Goal: Task Accomplishment & Management: Manage account settings

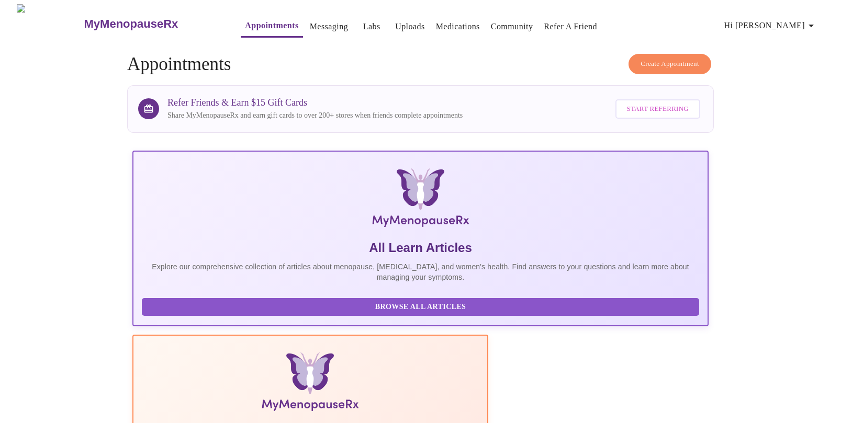
click at [788, 24] on span "Hi [PERSON_NAME]" at bounding box center [770, 25] width 93 height 15
click at [792, 29] on li "Settings" at bounding box center [800, 22] width 48 height 19
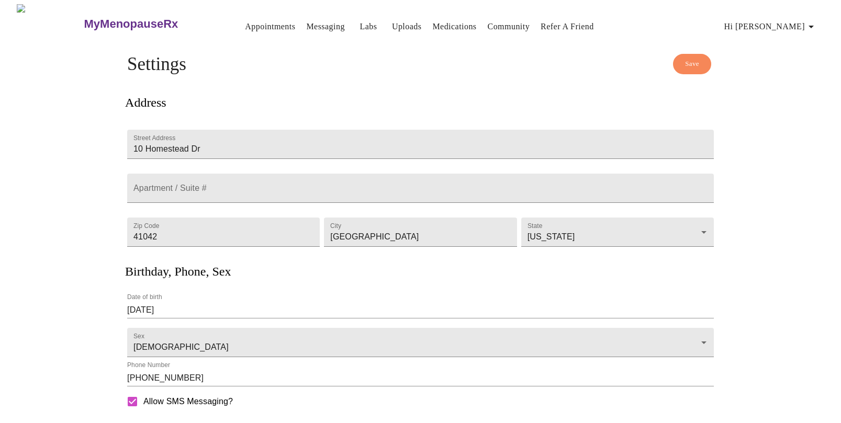
click at [795, 29] on button "Hi [PERSON_NAME]" at bounding box center [770, 26] width 101 height 21
click at [795, 47] on li "Billing" at bounding box center [800, 41] width 48 height 19
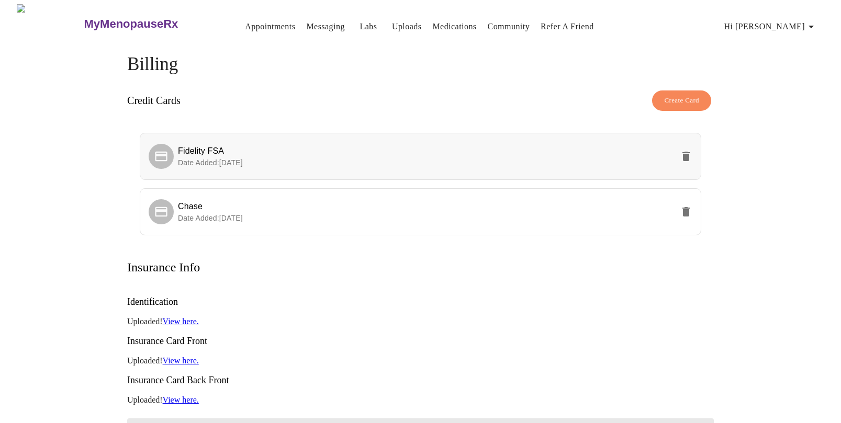
click at [690, 154] on icon "delete" at bounding box center [685, 156] width 13 height 13
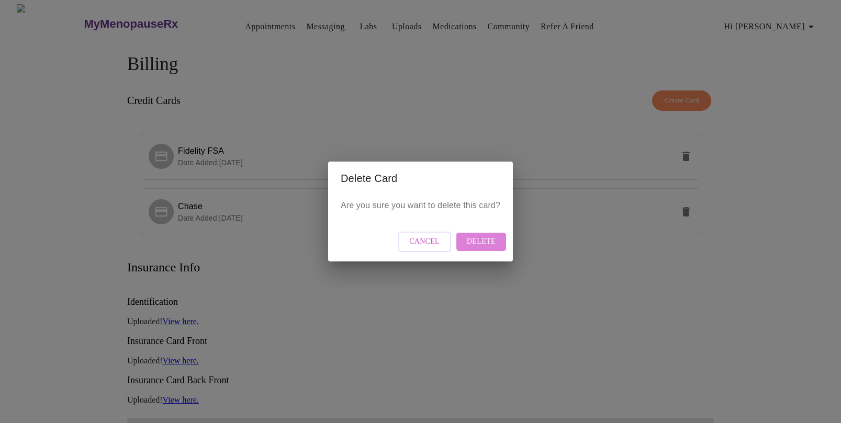
click at [490, 239] on span "Delete" at bounding box center [481, 241] width 29 height 13
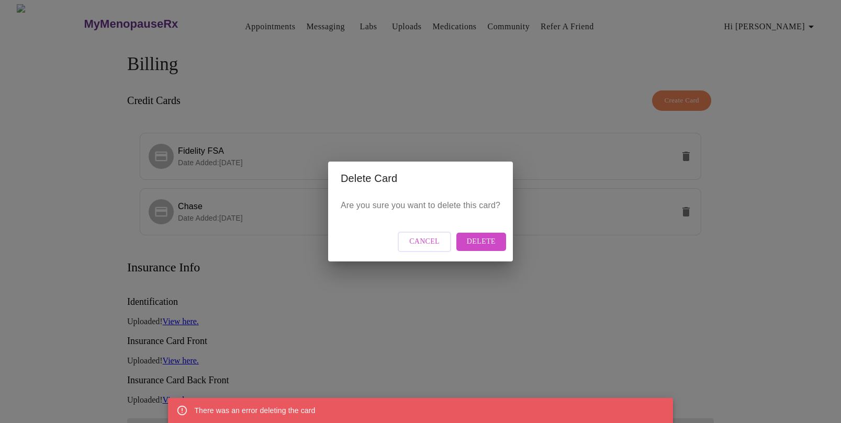
click at [429, 236] on span "Cancel" at bounding box center [424, 241] width 30 height 13
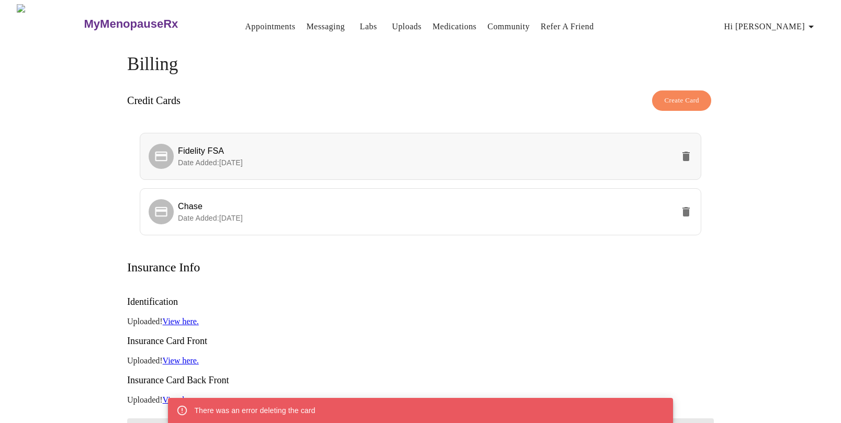
click at [692, 152] on button "delete" at bounding box center [685, 156] width 25 height 25
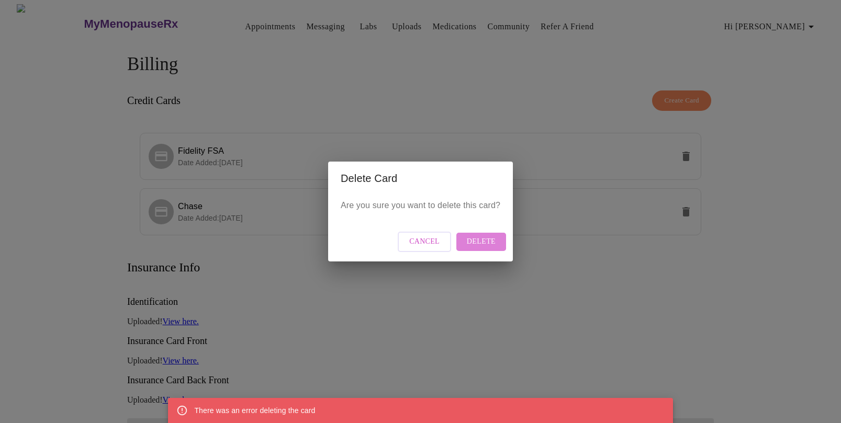
click at [488, 240] on span "Delete" at bounding box center [481, 241] width 29 height 13
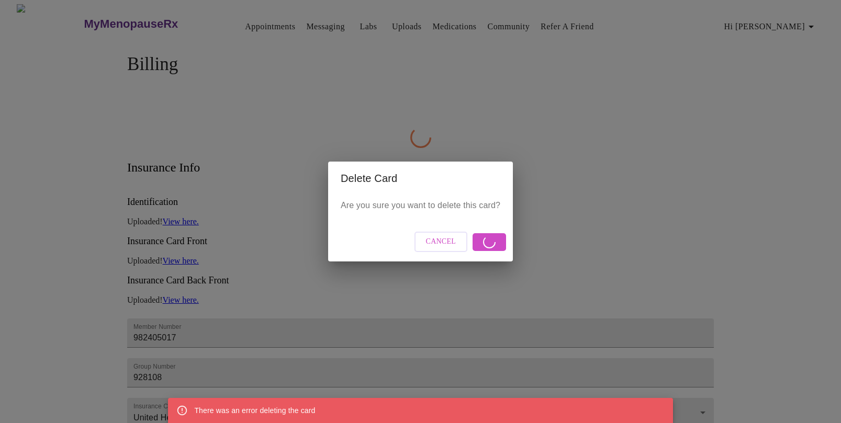
click at [564, 219] on div "Delete Card Are you sure you want to delete this card? Cancel" at bounding box center [420, 211] width 841 height 423
click at [438, 243] on span "Cancel" at bounding box center [441, 241] width 30 height 13
